Goal: Information Seeking & Learning: Learn about a topic

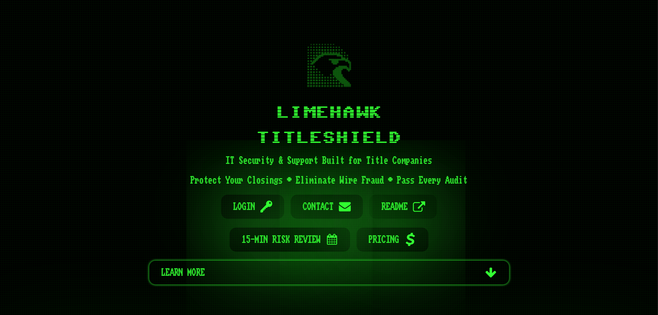
click at [392, 201] on span "README" at bounding box center [394, 207] width 26 height 24
click at [325, 66] on img at bounding box center [329, 65] width 44 height 43
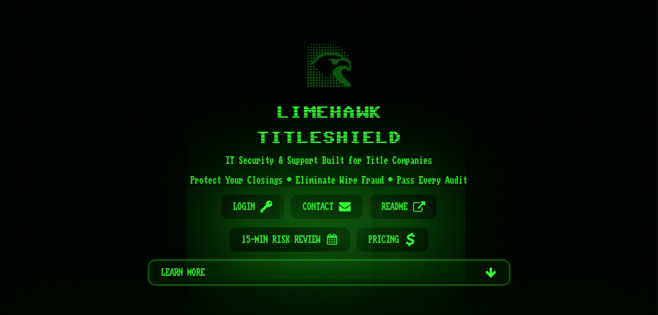
click at [182, 273] on span "Learn more" at bounding box center [320, 272] width 318 height 23
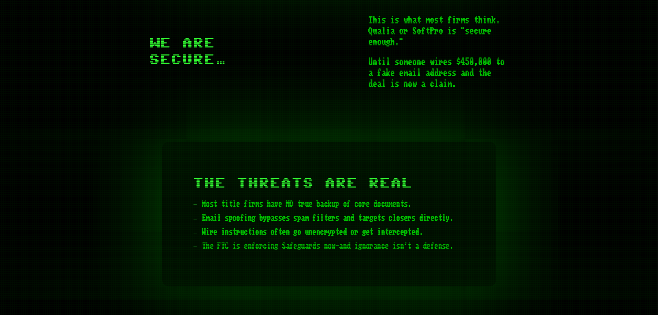
scroll to position [923, 0]
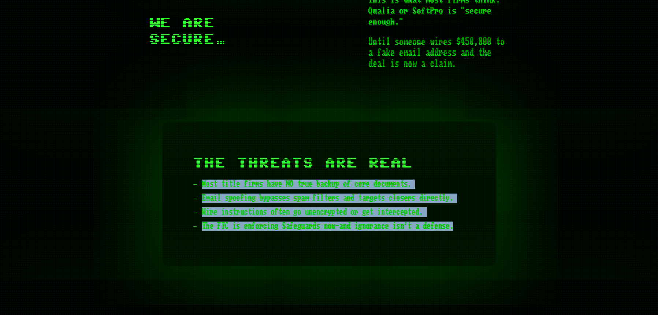
drag, startPoint x: 203, startPoint y: 182, endPoint x: 447, endPoint y: 223, distance: 247.5
click at [447, 223] on ul "Most title firms have NO true backup of core documents. Email spoofing bypasses…" at bounding box center [329, 206] width 272 height 52
copy ul "Most title firms have NO true backup of core documents. Email spoofing bypasses…"
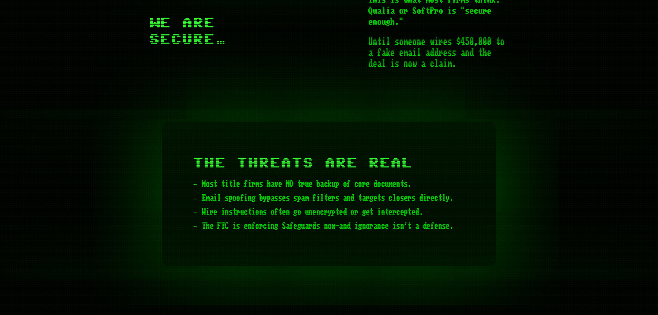
click at [491, 142] on div "The Threats Are Real Most title firms have NO true backup of core documents. Em…" at bounding box center [329, 194] width 334 height 145
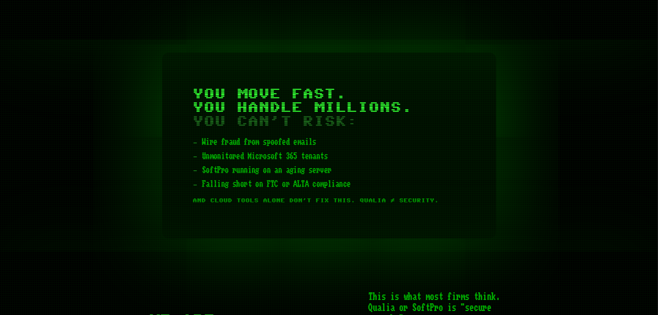
scroll to position [594, 0]
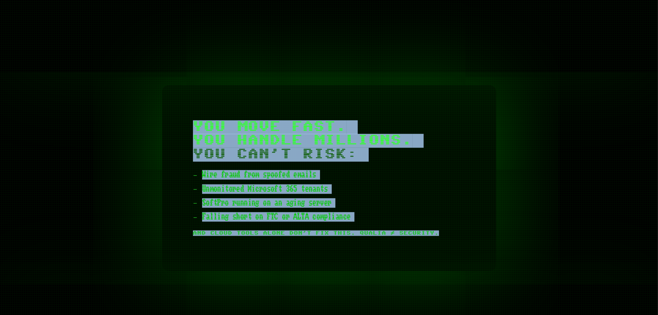
drag, startPoint x: 194, startPoint y: 123, endPoint x: 451, endPoint y: 235, distance: 279.8
click at [451, 236] on div "You Move Fast. You Handle Millions. You can’t risk: Wire fraud from spoofed ema…" at bounding box center [329, 178] width 334 height 186
copy div "You Move Fast. You Handle Millions. You can’t risk: Wire fraud from spoofed ema…"
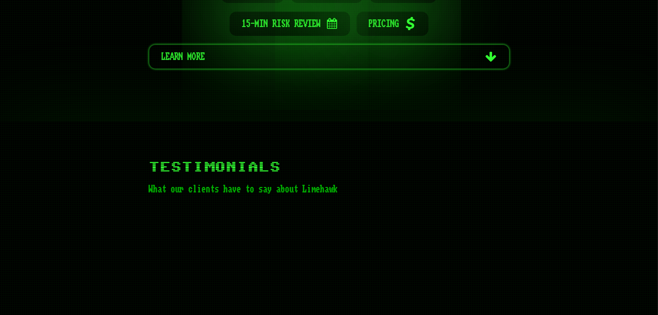
scroll to position [0, 0]
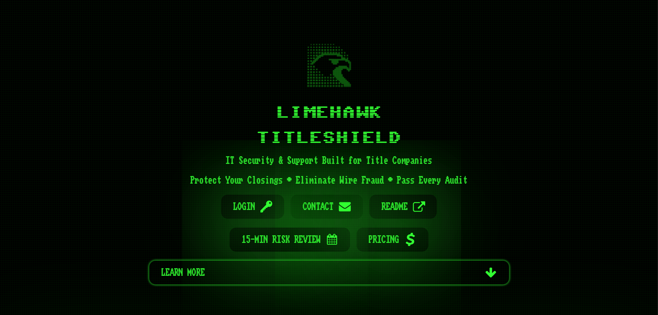
click at [311, 204] on span "Contact" at bounding box center [318, 207] width 31 height 24
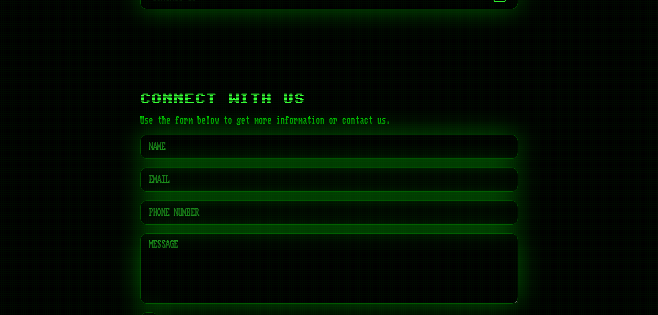
scroll to position [3433, 0]
